Goal: Task Accomplishment & Management: Use online tool/utility

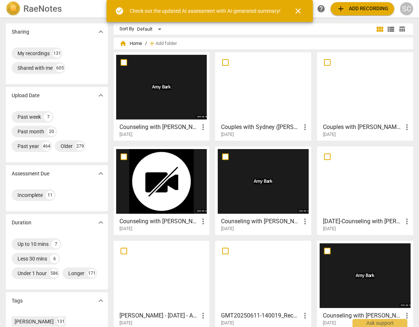
click at [180, 75] on div at bounding box center [161, 87] width 91 height 65
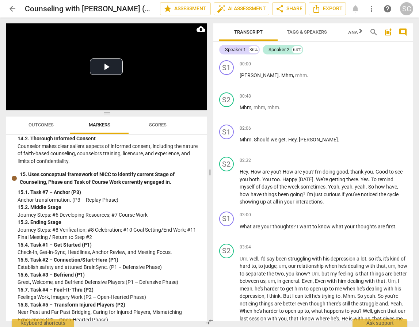
scroll to position [1560, 0]
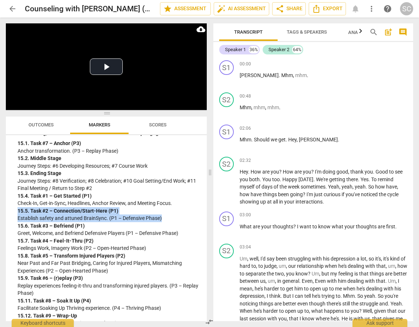
drag, startPoint x: 18, startPoint y: 211, endPoint x: 173, endPoint y: 219, distance: 155.6
click at [177, 219] on div "15. 5. Task #2 – Connection/Start-Here (P1) Establish safety and attuned BrainS…" at bounding box center [109, 214] width 183 height 15
copy div "15. 5. Task #2 – Connection/Start-Here (P1) Establish safety and attuned BrainS…"
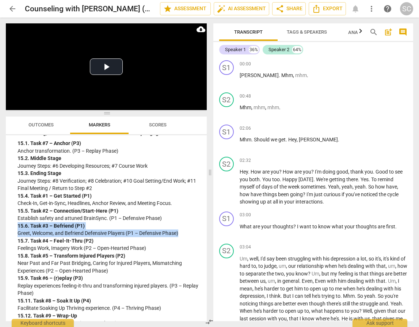
drag, startPoint x: 18, startPoint y: 225, endPoint x: 184, endPoint y: 234, distance: 166.5
click at [184, 234] on div "15. 6. Task #3 – Befriend (P1) Greet, Welcome, and Befriend Defensive Players (…" at bounding box center [109, 229] width 183 height 15
copy div "15. 6. Task #3 – Befriend (P1) Greet, Welcome, and Befriend Defensive Players (…"
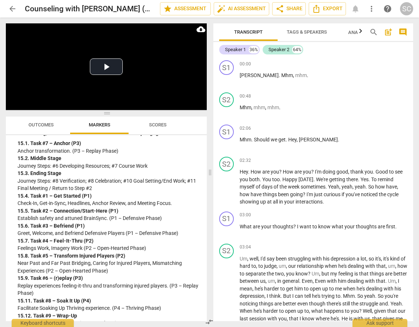
click at [1, 15] on header "arrow_back Counseling with [PERSON_NAME] (W A) edit star Assessment auto_fix_hi…" at bounding box center [209, 9] width 419 height 18
